Goal: Transaction & Acquisition: Purchase product/service

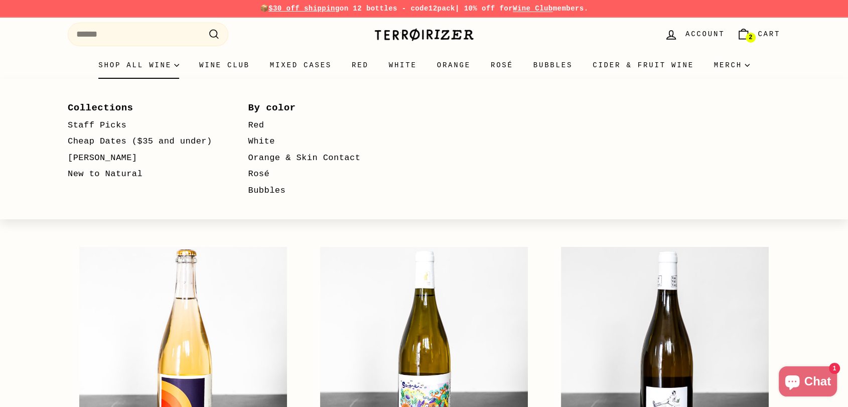
click at [124, 63] on summary "Shop all wine" at bounding box center [138, 65] width 101 height 27
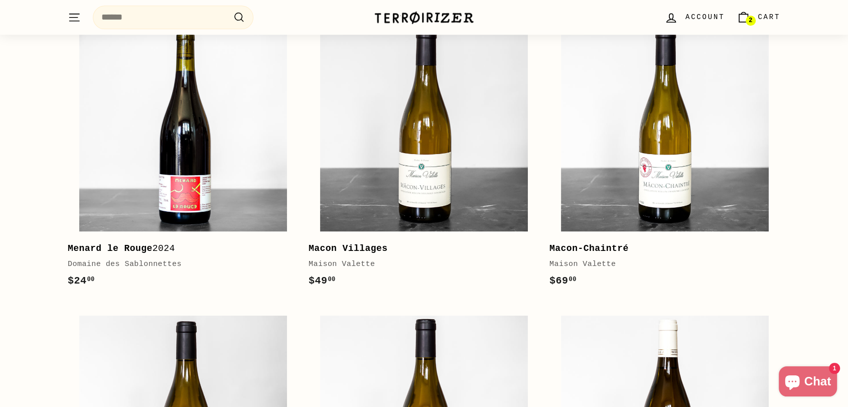
scroll to position [1227, 0]
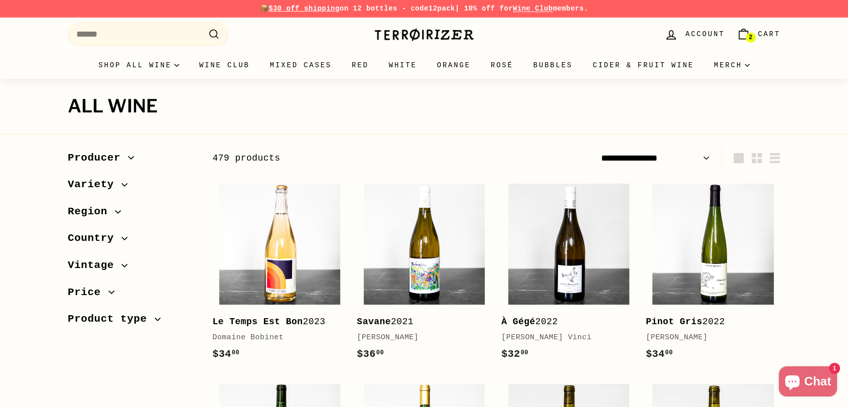
click at [698, 157] on select "**********" at bounding box center [655, 158] width 117 height 23
select select "**********"
click at [597, 147] on select "**********" at bounding box center [655, 158] width 117 height 23
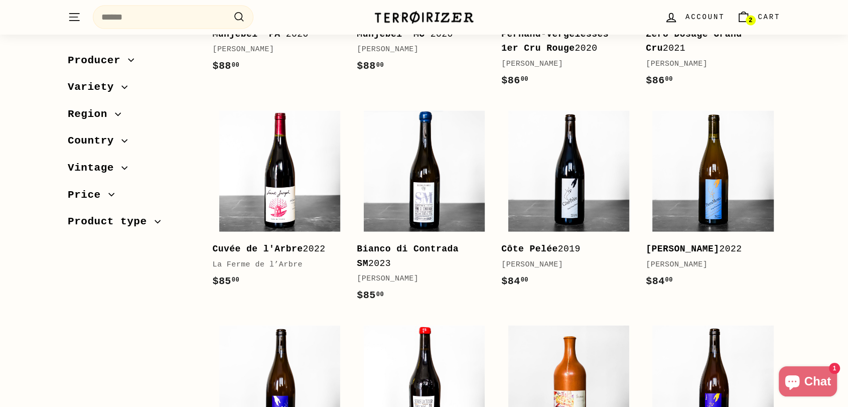
drag, startPoint x: 856, startPoint y: 108, endPoint x: 856, endPoint y: 322, distance: 213.8
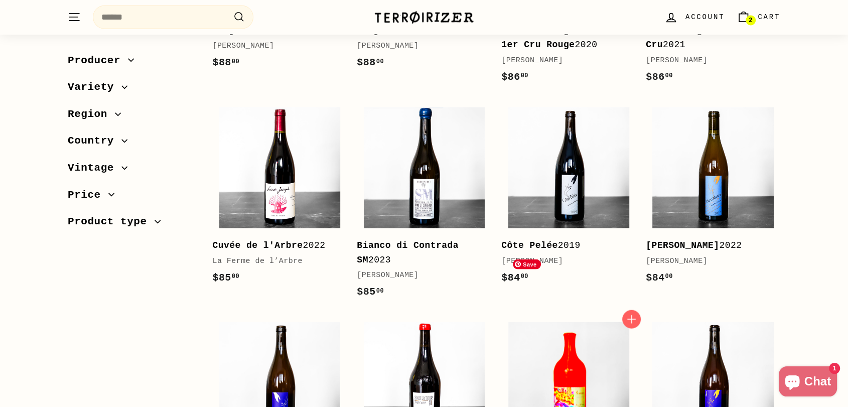
scroll to position [2280, 0]
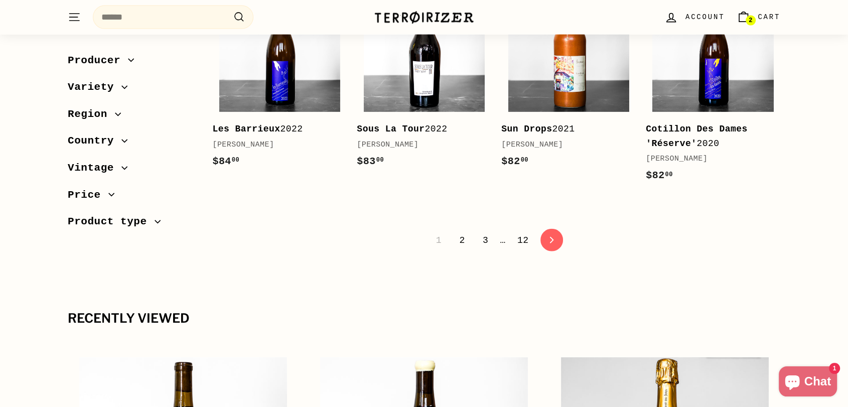
click at [483, 232] on link "3" at bounding box center [486, 240] width 18 height 17
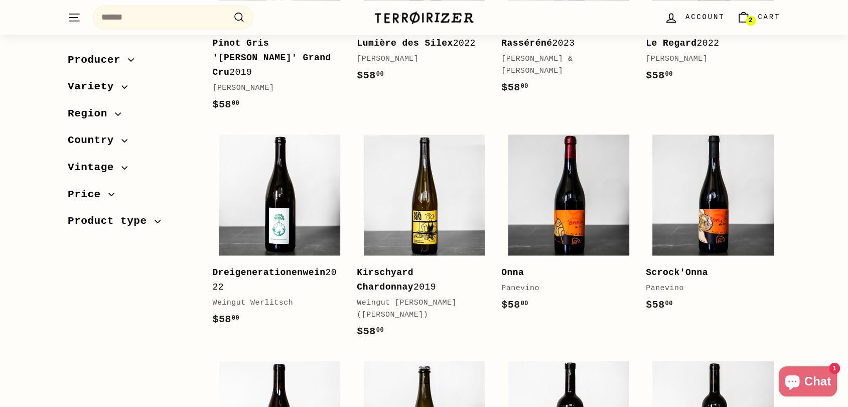
scroll to position [1617, 0]
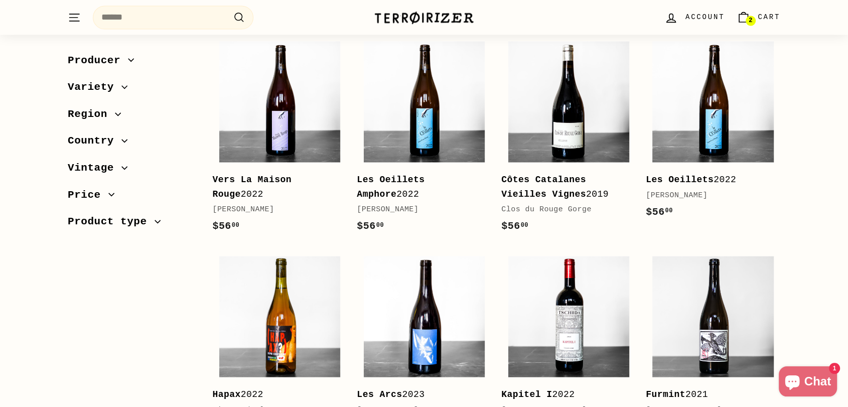
scroll to position [1951, 0]
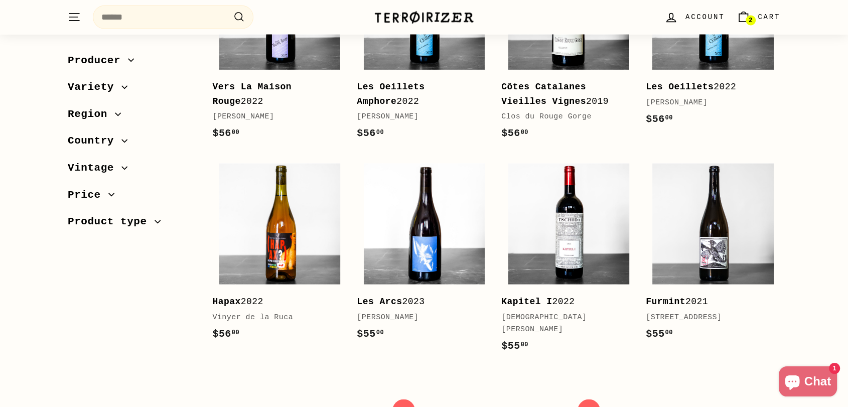
click at [501, 402] on link "4" at bounding box center [500, 410] width 18 height 17
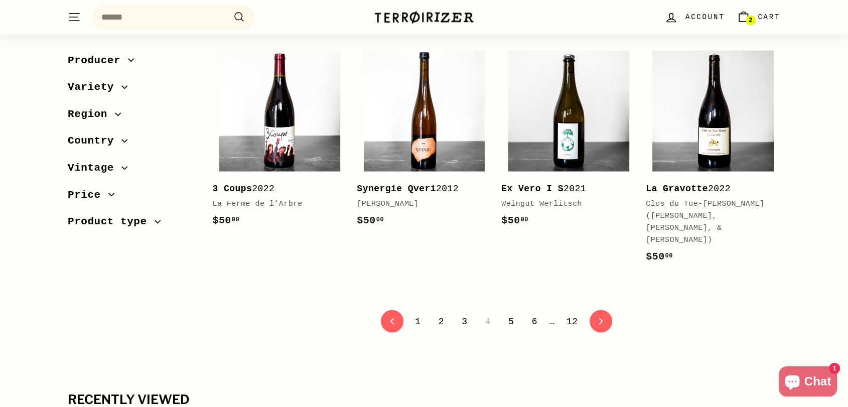
scroll to position [2119, 0]
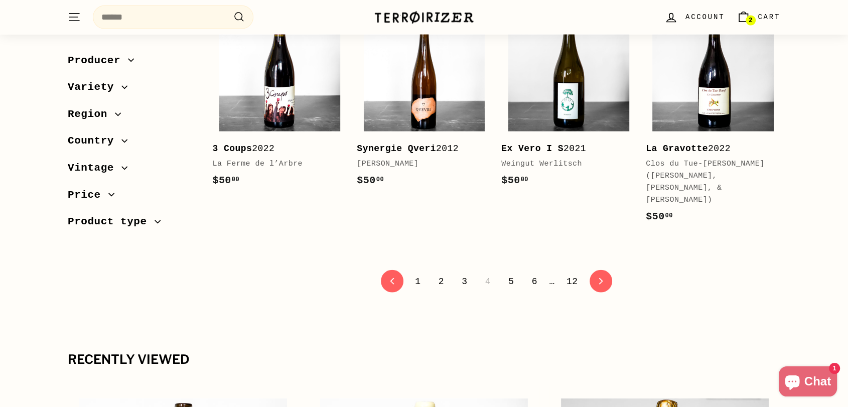
click at [508, 273] on link "5" at bounding box center [511, 281] width 18 height 17
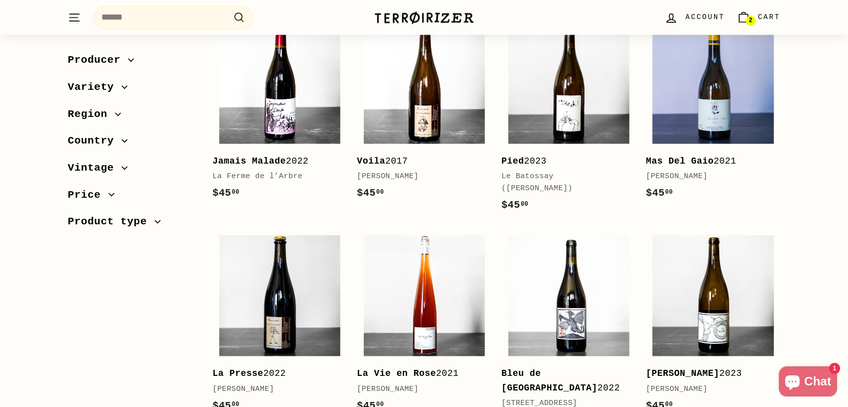
scroll to position [1895, 0]
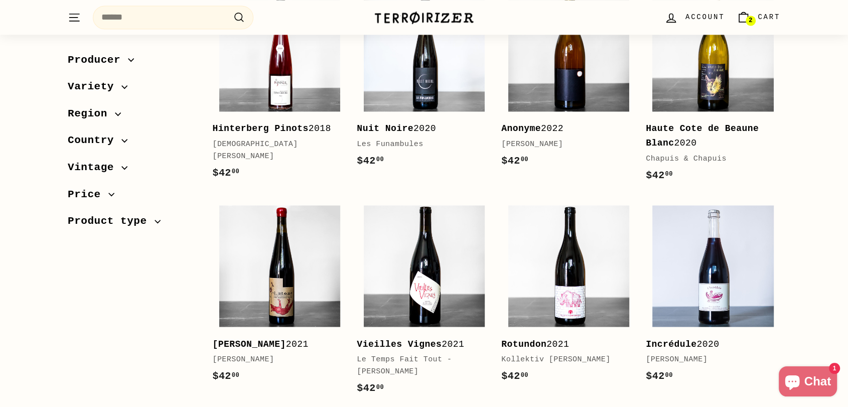
scroll to position [1971, 0]
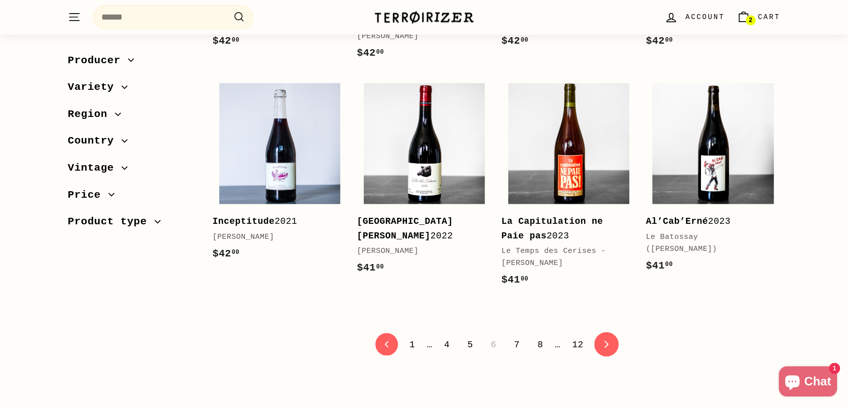
click at [605, 333] on link "icon-chevron Next" at bounding box center [606, 345] width 25 height 25
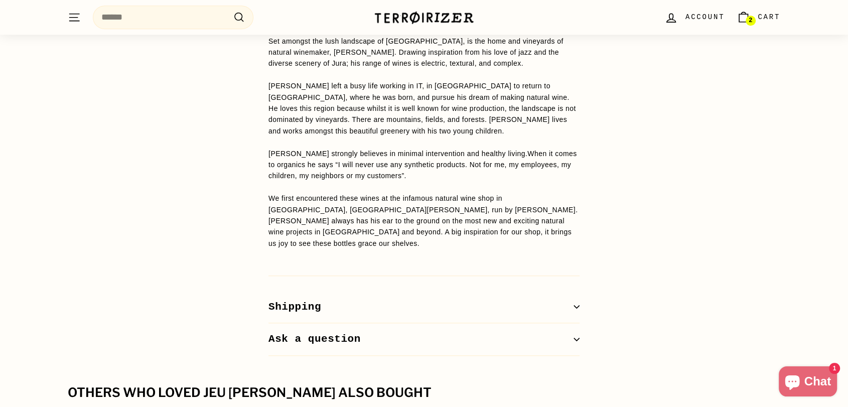
scroll to position [613, 0]
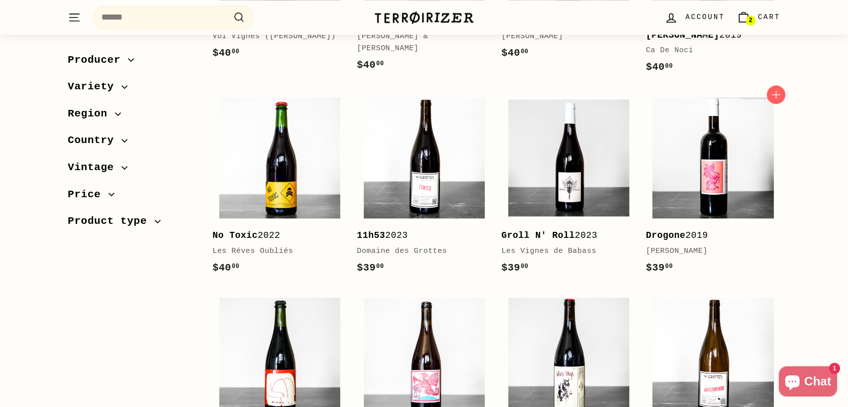
scroll to position [1227, 0]
